Goal: Task Accomplishment & Management: Complete application form

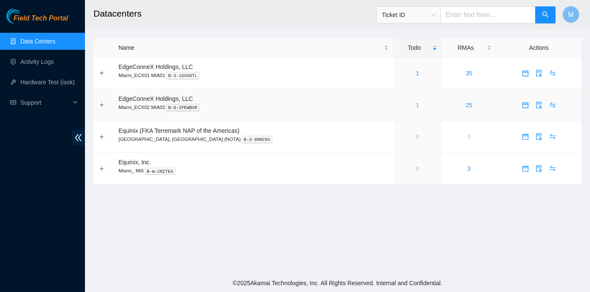
click at [416, 105] on link "1" at bounding box center [417, 105] width 3 height 7
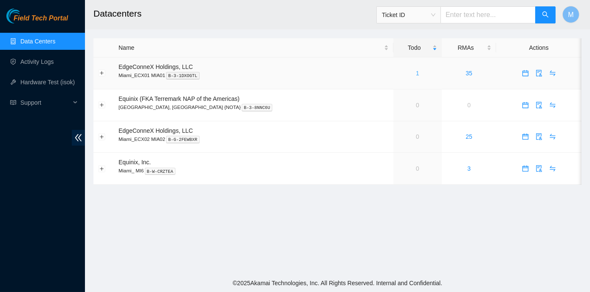
click at [416, 71] on link "1" at bounding box center [417, 73] width 3 height 7
click at [416, 73] on link "2" at bounding box center [417, 73] width 3 height 7
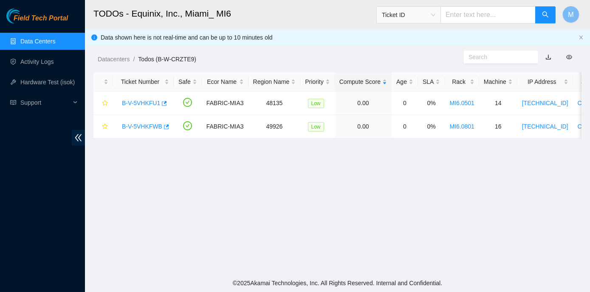
click at [32, 39] on link "Data Centers" at bounding box center [37, 41] width 35 height 7
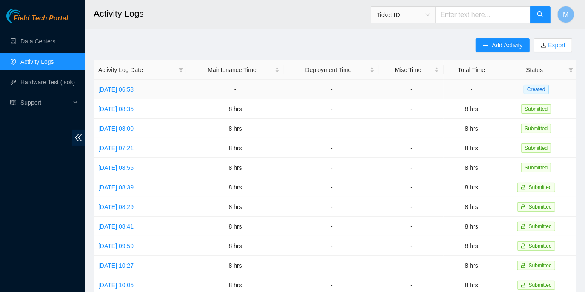
click at [153, 84] on td "Wed, 10 Sep 2025 06:58" at bounding box center [140, 89] width 93 height 20
click at [133, 87] on link "Wed, 10 Sep 2025 06:58" at bounding box center [115, 89] width 35 height 7
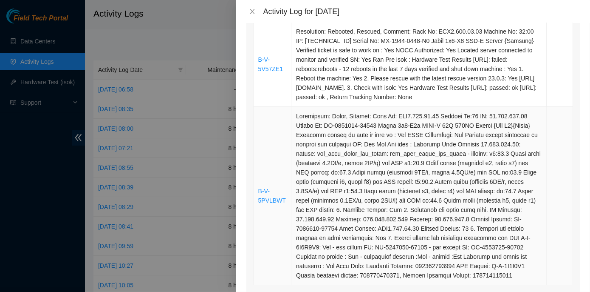
scroll to position [154, 0]
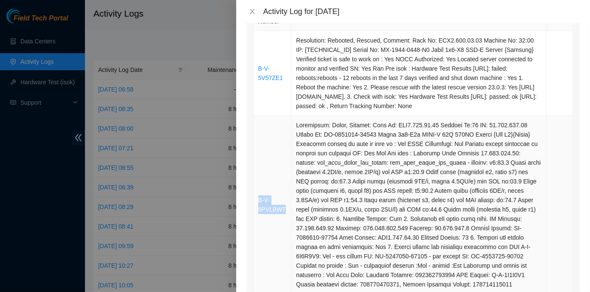
drag, startPoint x: 286, startPoint y: 208, endPoint x: 258, endPoint y: 198, distance: 29.1
click at [258, 198] on td "B-V-5PVLBWT" at bounding box center [273, 205] width 38 height 178
copy link "B-V-5PVLBWT"
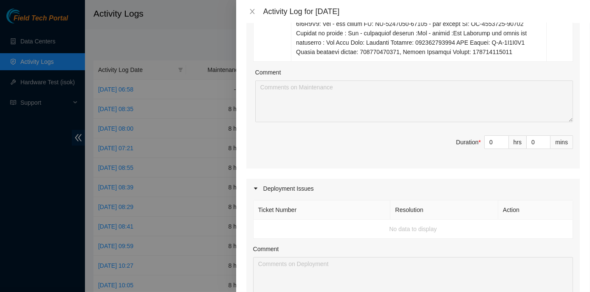
scroll to position [348, 0]
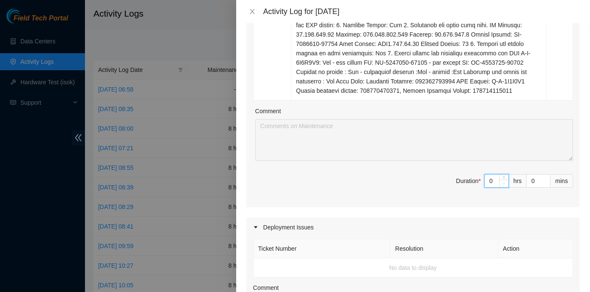
drag, startPoint x: 481, startPoint y: 180, endPoint x: 494, endPoint y: 181, distance: 13.2
click at [494, 181] on div "0" at bounding box center [497, 181] width 25 height 14
type input "8"
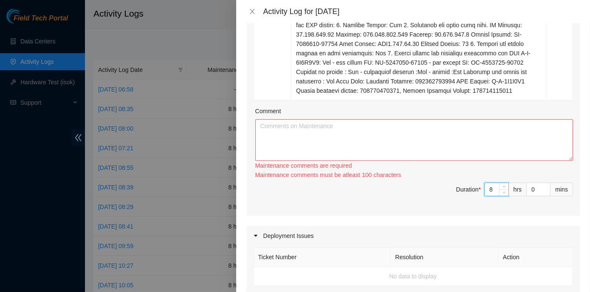
type input "8"
paste textarea "ECX2- Maintenance Check for inbound shipments for ECX2; scan in one package for…"
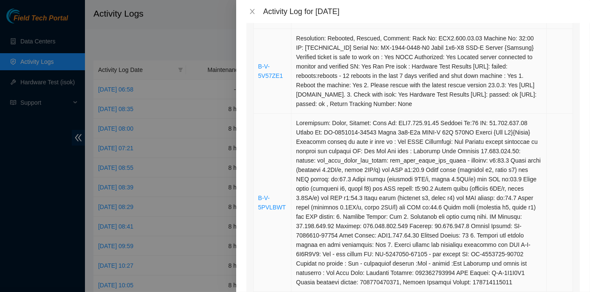
scroll to position [154, 0]
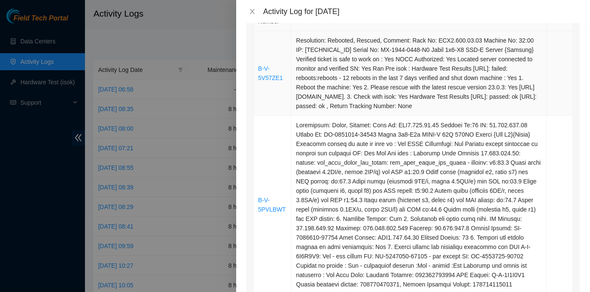
type textarea "ECX2- Maintenance Check for inbound shipments for ECX2; scan in one package for…"
drag, startPoint x: 284, startPoint y: 78, endPoint x: 258, endPoint y: 70, distance: 27.0
click at [258, 70] on td "B-V-5V57ZE1" at bounding box center [273, 73] width 38 height 85
copy link "B-V-5V57ZE1"
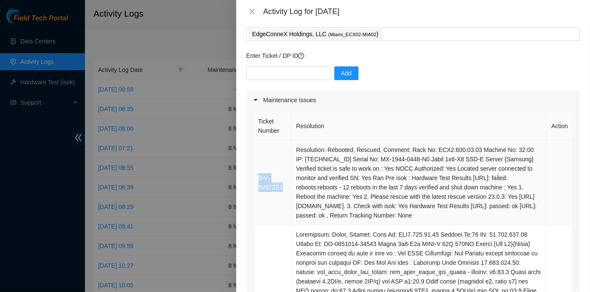
scroll to position [38, 0]
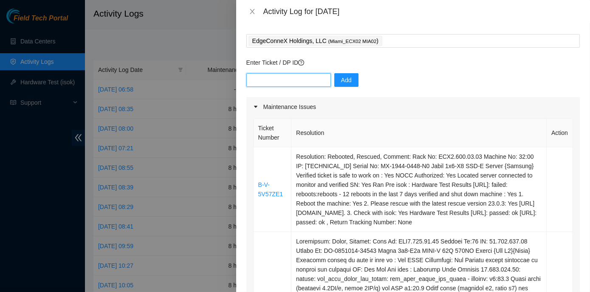
click at [266, 74] on input "text" at bounding box center [289, 80] width 85 height 14
paste input "B-V-5V57ZE1"
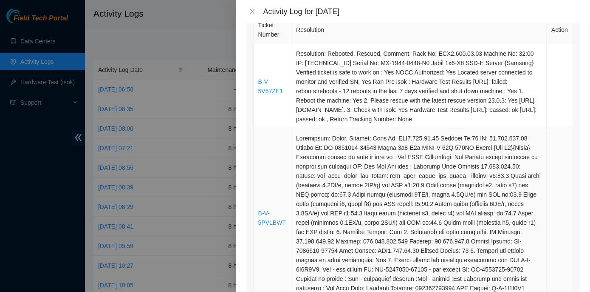
scroll to position [154, 0]
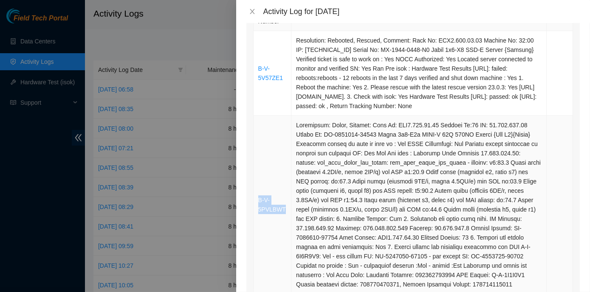
drag, startPoint x: 284, startPoint y: 210, endPoint x: 257, endPoint y: 203, distance: 27.5
click at [257, 203] on td "B-V-5PVLBWT" at bounding box center [273, 205] width 38 height 178
copy link "B-V-5PVLBWT"
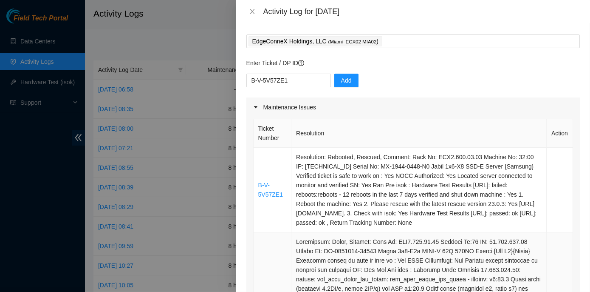
scroll to position [0, 0]
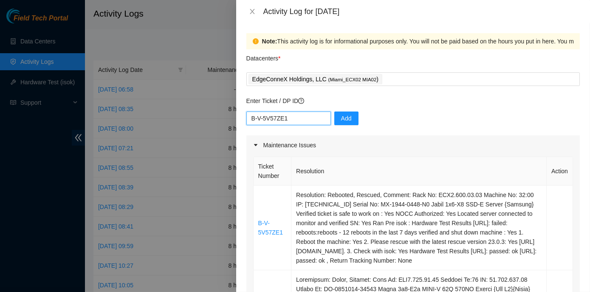
click at [303, 118] on input "B-V-5V57ZE1" at bounding box center [289, 118] width 85 height 14
paste input "B-V-5PVLBWT"
type input "B-V-5V57ZE1 B-V-5PVLBWT"
click at [341, 115] on span "Add" at bounding box center [346, 118] width 11 height 9
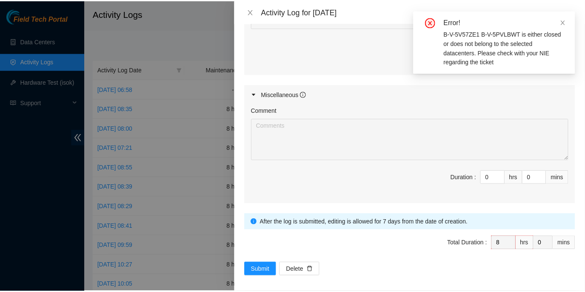
scroll to position [658, 0]
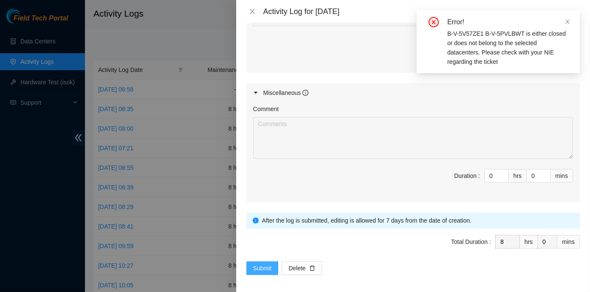
click at [259, 263] on span "Submit" at bounding box center [262, 267] width 19 height 9
